Goal: Information Seeking & Learning: Compare options

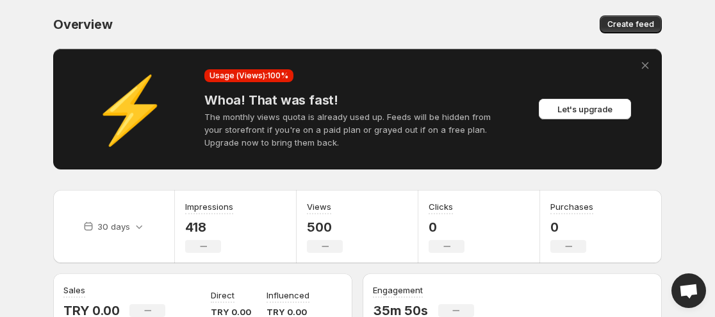
click at [650, 68] on icon at bounding box center [645, 65] width 13 height 13
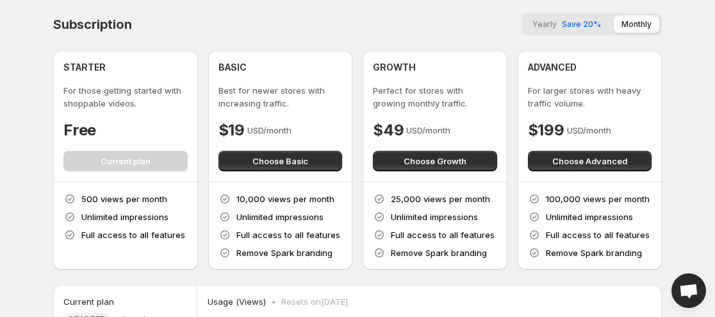
click at [547, 20] on span "Yearly" at bounding box center [545, 24] width 24 height 10
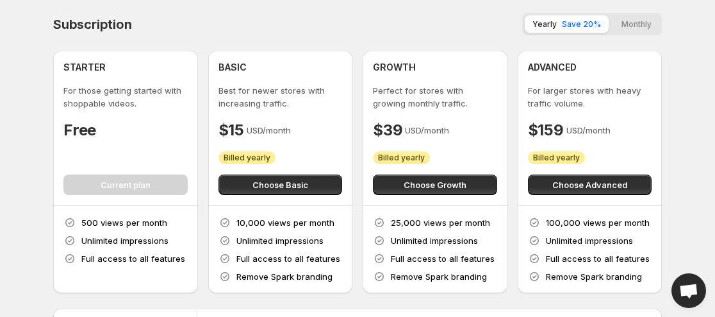
click at [643, 17] on button "Monthly" at bounding box center [636, 23] width 45 height 17
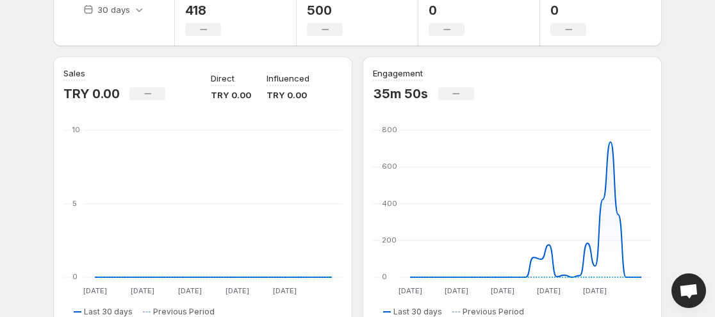
scroll to position [256, 0]
